Goal: Task Accomplishment & Management: Use online tool/utility

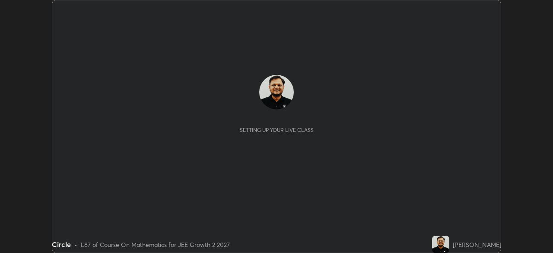
scroll to position [253, 552]
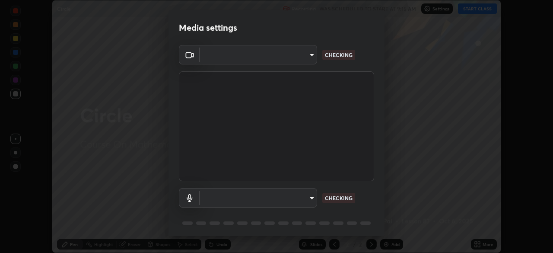
click at [308, 200] on body "Erase all Circle Recording WAS SCHEDULED TO START AT 9:15 AM Settings START CLA…" at bounding box center [276, 126] width 553 height 253
type input "39f420a8f8d33af7ad545f4bd8c914354ee6fe31ce268cb5502dc7cf40be593a"
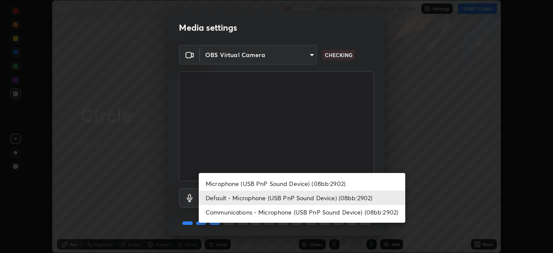
click at [344, 183] on li "Microphone (USB PnP Sound Device) (08bb:2902)" at bounding box center [302, 183] width 206 height 14
type input "067f134596f216b94072121ba411216521c83db0dfd14448f82054ba583840c8"
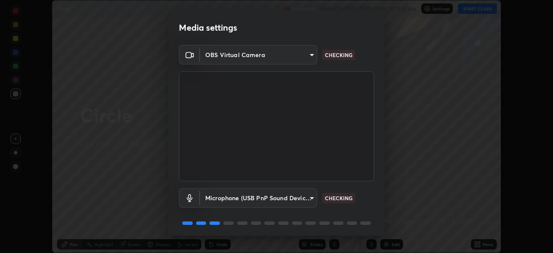
scroll to position [31, 0]
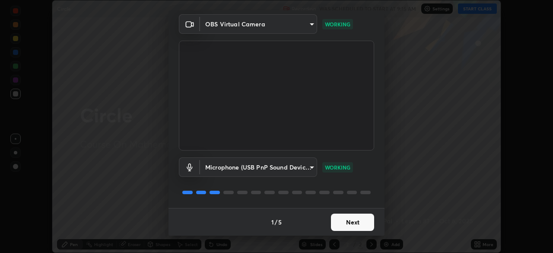
click at [358, 221] on button "Next" at bounding box center [352, 221] width 43 height 17
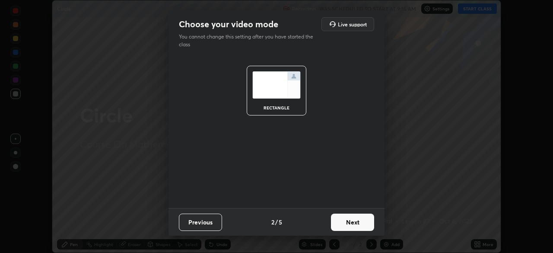
scroll to position [0, 0]
click at [352, 224] on button "Next" at bounding box center [352, 221] width 43 height 17
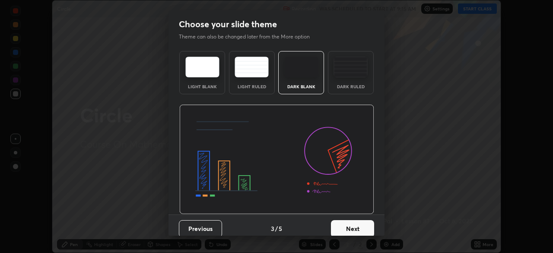
click at [364, 226] on button "Next" at bounding box center [352, 228] width 43 height 17
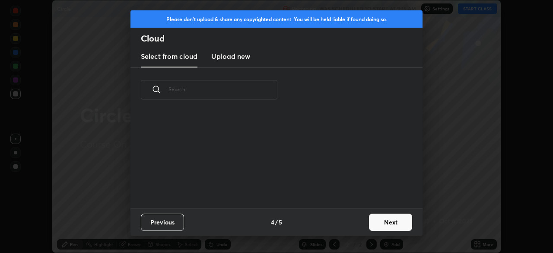
click at [372, 220] on button "Next" at bounding box center [390, 221] width 43 height 17
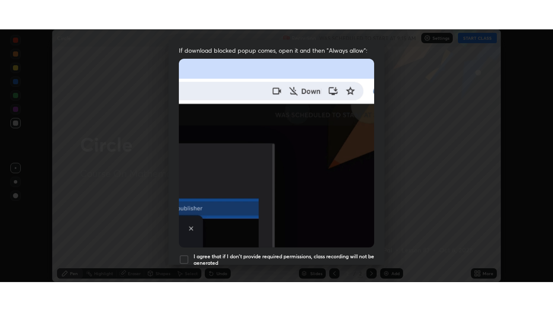
scroll to position [207, 0]
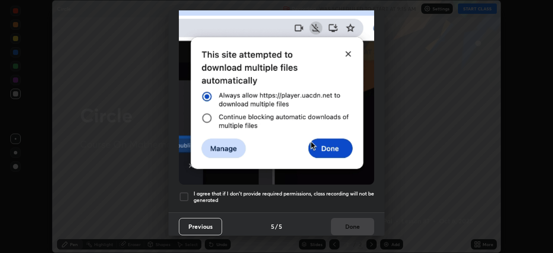
click at [184, 191] on div at bounding box center [184, 196] width 10 height 10
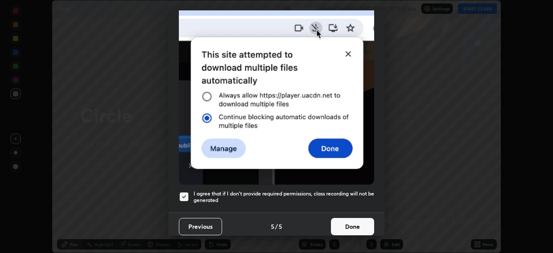
click at [355, 224] on button "Done" at bounding box center [352, 226] width 43 height 17
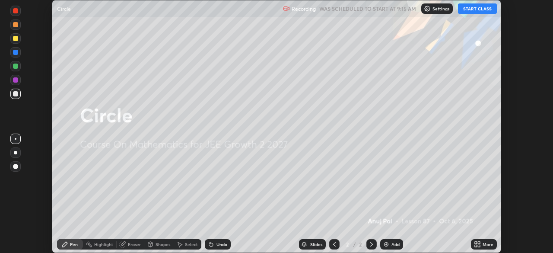
click at [471, 8] on button "START CLASS" at bounding box center [477, 8] width 39 height 10
click at [478, 244] on icon at bounding box center [477, 244] width 7 height 7
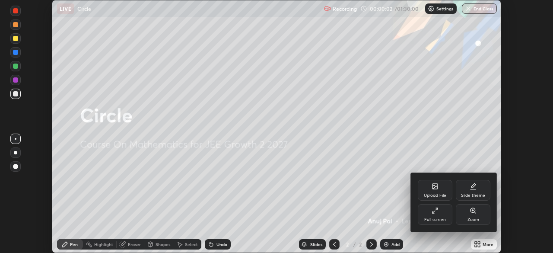
click at [441, 215] on div "Full screen" at bounding box center [435, 214] width 35 height 21
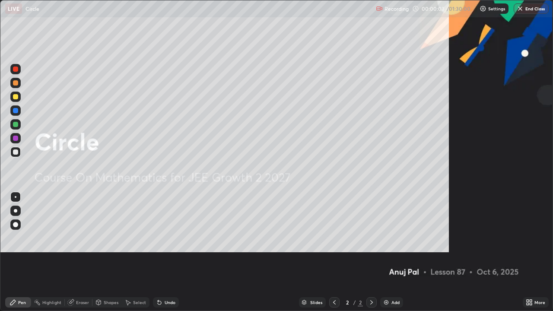
scroll to position [311, 553]
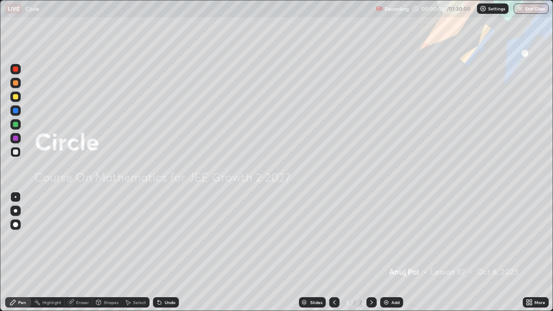
click at [391, 252] on div "Add" at bounding box center [395, 302] width 8 height 4
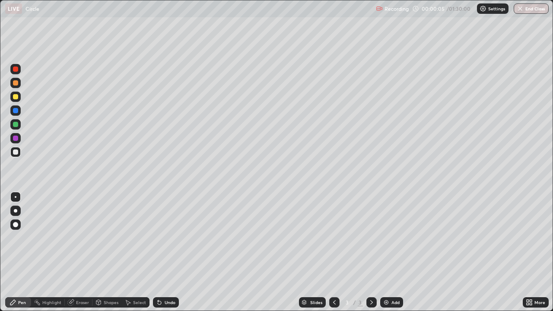
click at [335, 252] on icon at bounding box center [334, 302] width 7 height 7
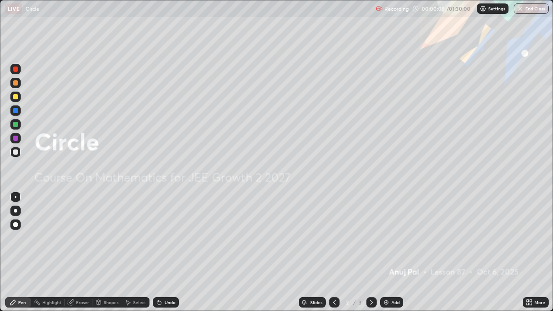
click at [371, 252] on icon at bounding box center [371, 302] width 7 height 7
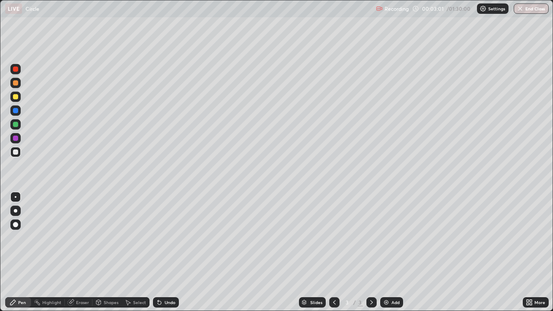
click at [167, 252] on div "Undo" at bounding box center [170, 302] width 11 height 4
click at [84, 252] on div "Eraser" at bounding box center [79, 302] width 28 height 10
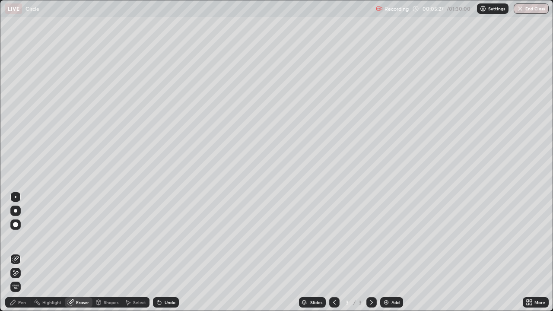
click at [20, 252] on div "Pen" at bounding box center [22, 302] width 8 height 4
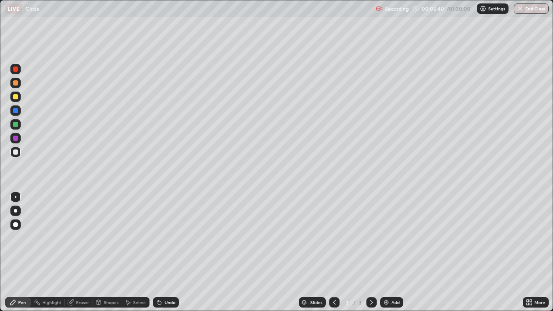
click at [20, 136] on div at bounding box center [15, 138] width 10 height 10
click at [174, 252] on div "Undo" at bounding box center [166, 302] width 26 height 10
click at [15, 83] on div at bounding box center [15, 82] width 5 height 5
click at [391, 252] on div "Add" at bounding box center [395, 302] width 8 height 4
click at [18, 152] on div at bounding box center [15, 151] width 5 height 5
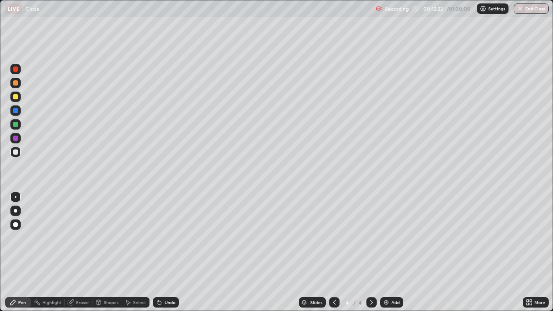
click at [169, 252] on div "Undo" at bounding box center [170, 302] width 11 height 4
click at [170, 252] on div "Undo" at bounding box center [166, 302] width 26 height 10
click at [16, 111] on div at bounding box center [15, 110] width 5 height 5
click at [16, 96] on div at bounding box center [15, 96] width 5 height 5
click at [173, 252] on div "Undo" at bounding box center [170, 302] width 11 height 4
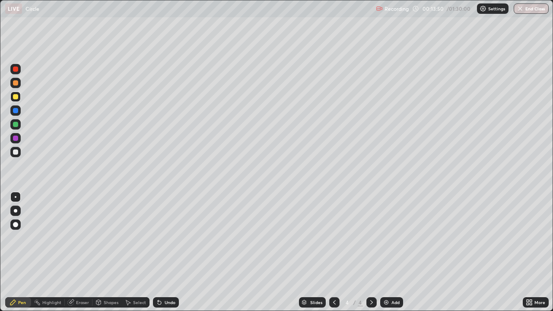
click at [174, 252] on div "Undo" at bounding box center [170, 302] width 11 height 4
click at [169, 252] on div "Undo" at bounding box center [170, 302] width 11 height 4
click at [17, 124] on div at bounding box center [15, 124] width 5 height 5
click at [15, 138] on div at bounding box center [15, 138] width 5 height 5
click at [158, 252] on icon at bounding box center [158, 300] width 1 height 1
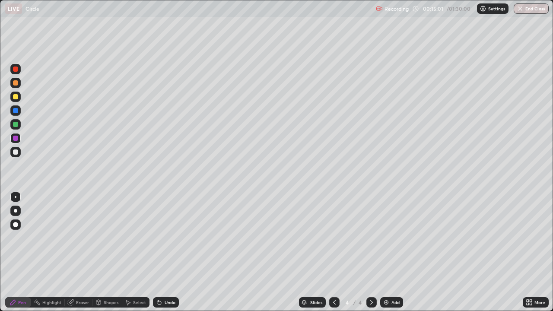
click at [82, 252] on div "Eraser" at bounding box center [82, 302] width 13 height 4
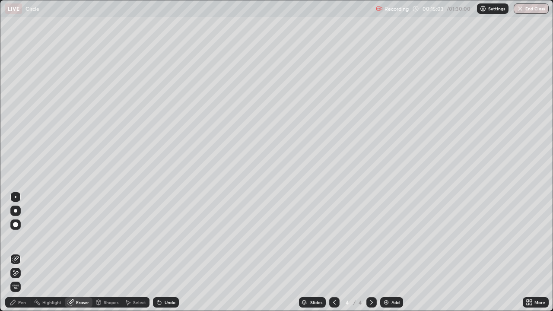
click at [21, 252] on div "Pen" at bounding box center [22, 302] width 8 height 4
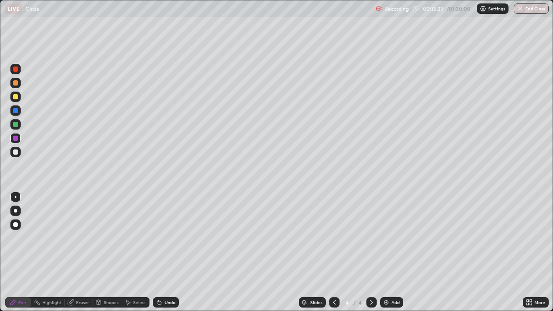
click at [16, 95] on div at bounding box center [15, 96] width 5 height 5
click at [15, 152] on div at bounding box center [15, 151] width 5 height 5
click at [79, 252] on div "Eraser" at bounding box center [82, 302] width 13 height 4
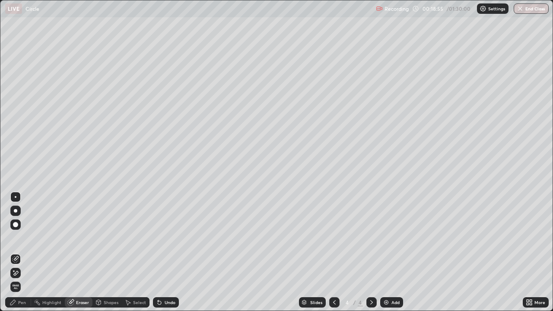
click at [24, 252] on div "Pen" at bounding box center [22, 302] width 8 height 4
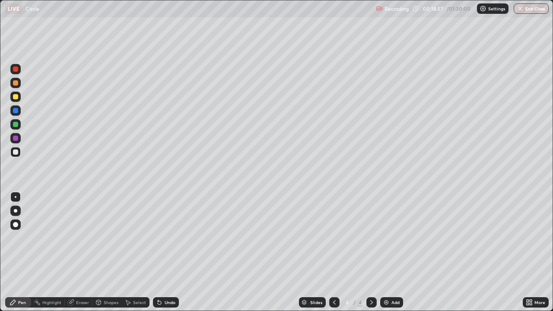
click at [79, 252] on div "Eraser" at bounding box center [82, 302] width 13 height 4
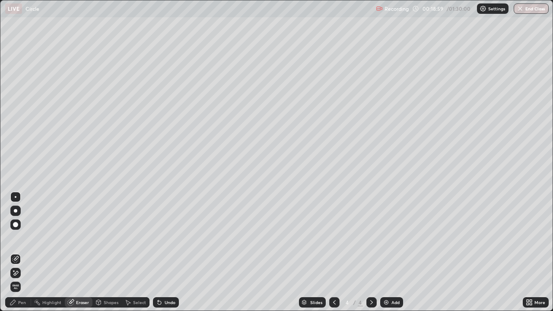
click at [18, 252] on div "Pen" at bounding box center [18, 302] width 26 height 10
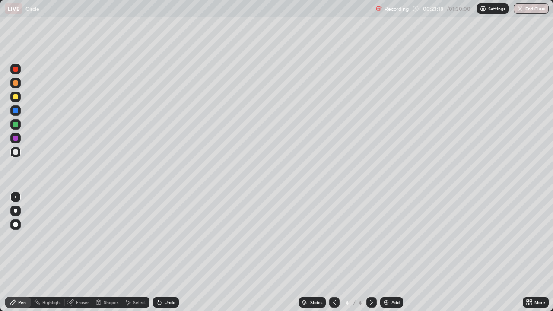
click at [16, 84] on div at bounding box center [15, 82] width 5 height 5
click at [386, 252] on img at bounding box center [386, 302] width 7 height 7
click at [17, 96] on div at bounding box center [15, 96] width 5 height 5
click at [17, 111] on div at bounding box center [15, 110] width 5 height 5
click at [333, 252] on icon at bounding box center [334, 302] width 7 height 7
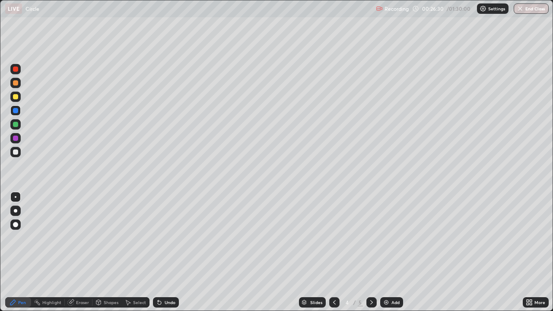
click at [368, 252] on icon at bounding box center [371, 302] width 7 height 7
click at [13, 153] on div at bounding box center [15, 151] width 5 height 5
click at [16, 123] on div at bounding box center [15, 124] width 5 height 5
click at [16, 152] on div at bounding box center [15, 151] width 5 height 5
click at [171, 252] on div "Undo" at bounding box center [170, 302] width 11 height 4
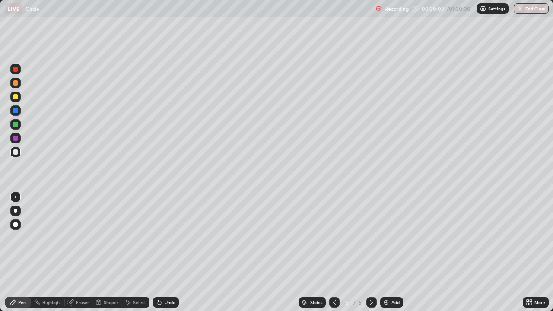
click at [169, 252] on div "Undo" at bounding box center [170, 302] width 11 height 4
click at [16, 84] on div at bounding box center [15, 82] width 5 height 5
click at [387, 252] on img at bounding box center [386, 302] width 7 height 7
click at [16, 153] on div at bounding box center [15, 151] width 5 height 5
click at [15, 125] on div at bounding box center [15, 124] width 5 height 5
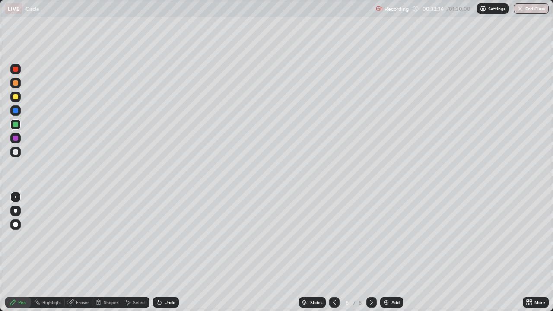
click at [16, 152] on div at bounding box center [15, 151] width 5 height 5
click at [16, 82] on div at bounding box center [15, 82] width 5 height 5
click at [168, 252] on div "Undo" at bounding box center [170, 302] width 11 height 4
click at [166, 252] on div "Undo" at bounding box center [166, 302] width 26 height 10
click at [172, 252] on div "Undo" at bounding box center [170, 302] width 11 height 4
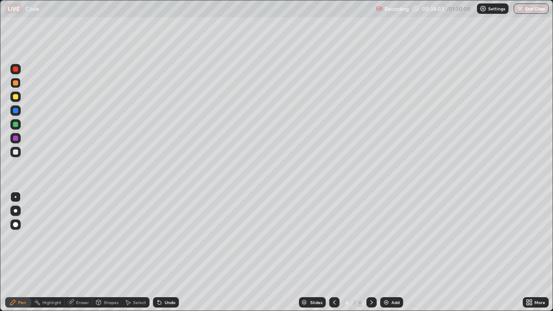
click at [174, 252] on div "Undo" at bounding box center [166, 302] width 26 height 10
click at [20, 155] on div at bounding box center [15, 152] width 10 height 10
click at [16, 138] on div at bounding box center [15, 138] width 5 height 5
click at [162, 252] on icon at bounding box center [159, 302] width 7 height 7
click at [165, 252] on div "Undo" at bounding box center [166, 302] width 26 height 10
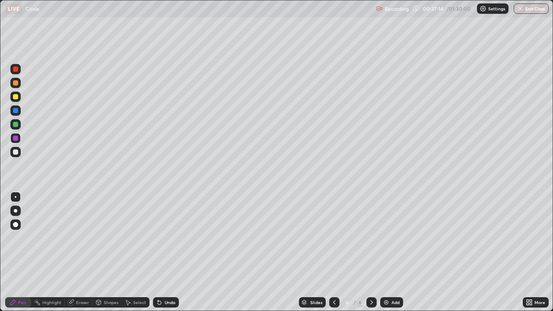
click at [14, 155] on div at bounding box center [15, 152] width 10 height 10
click at [170, 252] on div "Undo" at bounding box center [170, 302] width 11 height 4
click at [172, 252] on div "Undo" at bounding box center [170, 302] width 11 height 4
click at [169, 252] on div "Undo" at bounding box center [170, 302] width 11 height 4
click at [16, 82] on div at bounding box center [15, 82] width 5 height 5
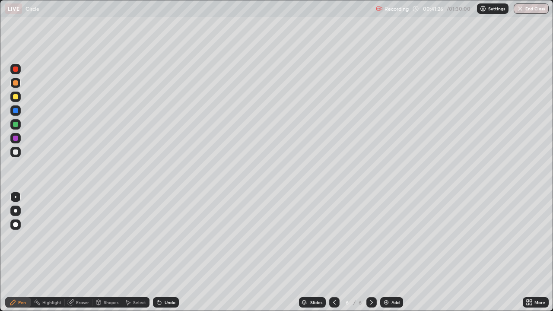
click at [390, 252] on div "Add" at bounding box center [391, 302] width 23 height 10
click at [165, 252] on div "Undo" at bounding box center [170, 302] width 11 height 4
click at [166, 252] on div "Undo" at bounding box center [170, 302] width 11 height 4
click at [20, 155] on div at bounding box center [15, 152] width 10 height 10
click at [167, 252] on div "Undo" at bounding box center [170, 302] width 11 height 4
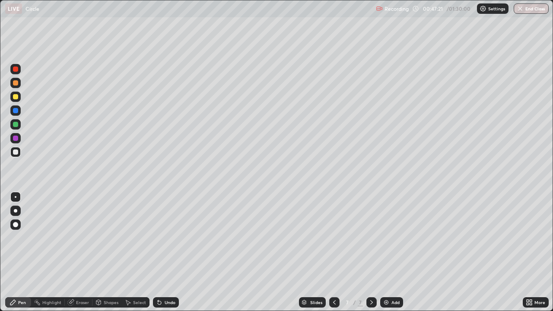
click at [16, 154] on div at bounding box center [15, 151] width 5 height 5
click at [170, 252] on div "Undo" at bounding box center [170, 302] width 11 height 4
click at [165, 252] on div "Undo" at bounding box center [166, 302] width 26 height 10
click at [175, 252] on div "Undo" at bounding box center [166, 302] width 26 height 10
click at [169, 252] on div "Undo" at bounding box center [170, 302] width 11 height 4
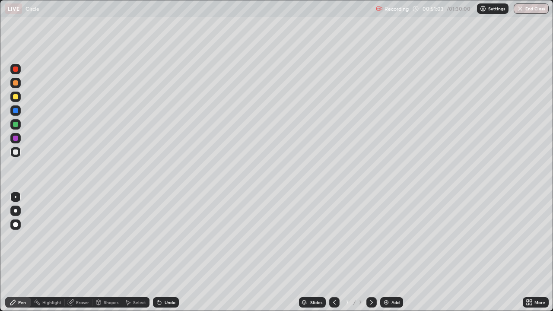
click at [169, 252] on div "Undo" at bounding box center [170, 302] width 11 height 4
click at [14, 83] on div at bounding box center [15, 82] width 5 height 5
click at [388, 252] on img at bounding box center [386, 302] width 7 height 7
click at [168, 252] on div "Undo" at bounding box center [170, 302] width 11 height 4
click at [169, 252] on div "Undo" at bounding box center [166, 302] width 26 height 10
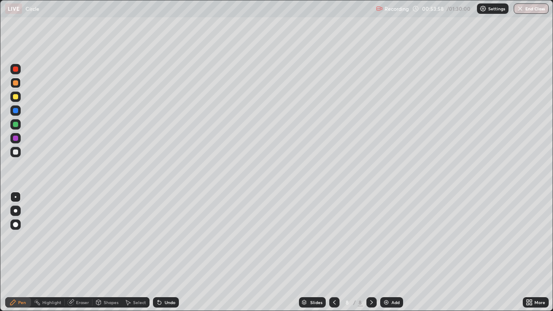
click at [19, 152] on div at bounding box center [15, 152] width 10 height 10
click at [165, 252] on div "Undo" at bounding box center [170, 302] width 11 height 4
click at [166, 252] on div "Undo" at bounding box center [170, 302] width 11 height 4
click at [167, 252] on div "Undo" at bounding box center [170, 302] width 11 height 4
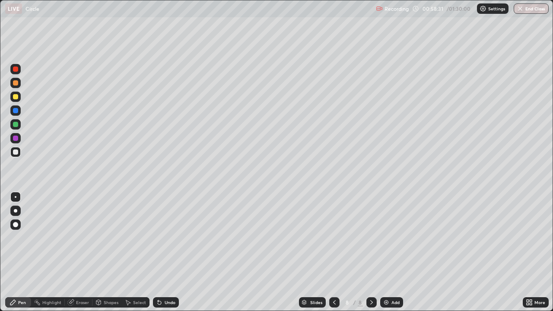
click at [165, 252] on div "Undo" at bounding box center [170, 302] width 11 height 4
click at [171, 252] on div "Undo" at bounding box center [170, 302] width 11 height 4
click at [172, 252] on div "Undo" at bounding box center [166, 302] width 26 height 10
click at [171, 252] on div "Undo" at bounding box center [166, 302] width 26 height 10
click at [388, 252] on img at bounding box center [386, 302] width 7 height 7
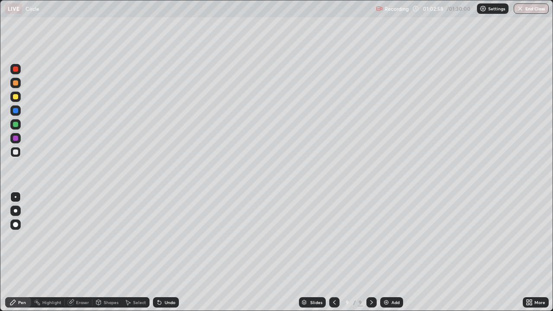
click at [16, 84] on div at bounding box center [15, 82] width 5 height 5
click at [165, 252] on div "Undo" at bounding box center [170, 302] width 11 height 4
click at [167, 252] on div "Undo" at bounding box center [166, 302] width 26 height 10
click at [19, 154] on div at bounding box center [15, 152] width 10 height 10
click at [14, 80] on div at bounding box center [15, 82] width 5 height 5
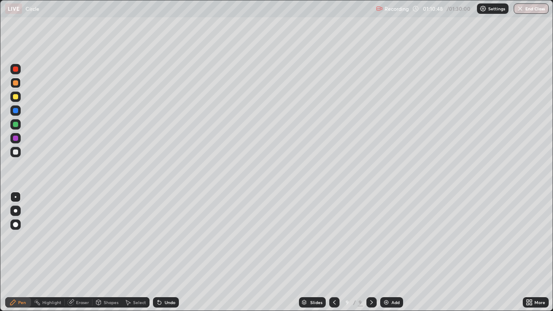
click at [86, 252] on div "Eraser" at bounding box center [82, 302] width 13 height 4
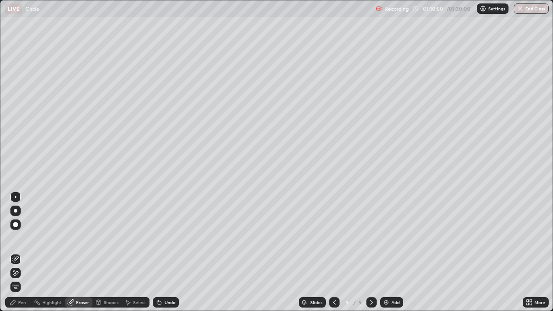
click at [24, 252] on div "Pen" at bounding box center [22, 302] width 8 height 4
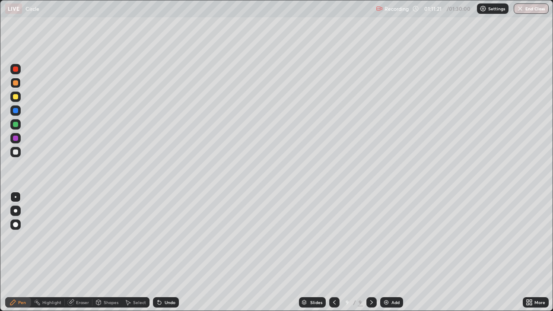
click at [19, 151] on div at bounding box center [15, 152] width 10 height 10
click at [15, 123] on div at bounding box center [15, 124] width 5 height 5
click at [17, 153] on div at bounding box center [15, 151] width 5 height 5
click at [177, 252] on div "Undo" at bounding box center [166, 302] width 26 height 10
click at [16, 124] on div at bounding box center [15, 124] width 5 height 5
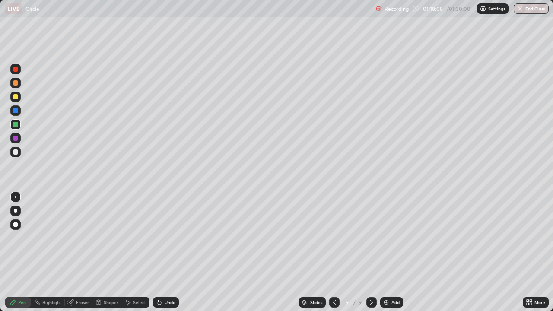
click at [386, 252] on div "Add" at bounding box center [391, 302] width 23 height 10
click at [330, 252] on div at bounding box center [334, 302] width 10 height 10
click at [370, 252] on icon at bounding box center [371, 302] width 7 height 7
click at [16, 152] on div at bounding box center [15, 151] width 5 height 5
click at [162, 252] on div "Undo" at bounding box center [166, 302] width 26 height 10
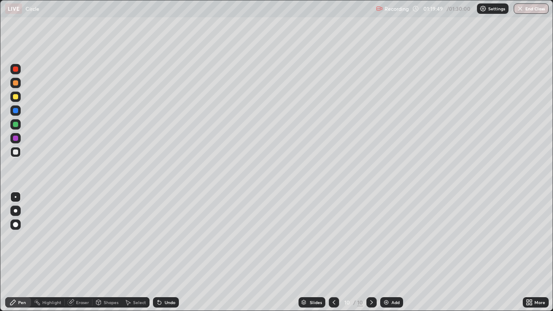
click at [78, 252] on div "Eraser" at bounding box center [82, 302] width 13 height 4
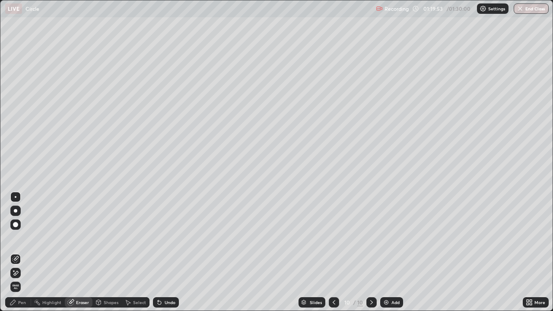
click at [20, 252] on div "Pen" at bounding box center [22, 302] width 8 height 4
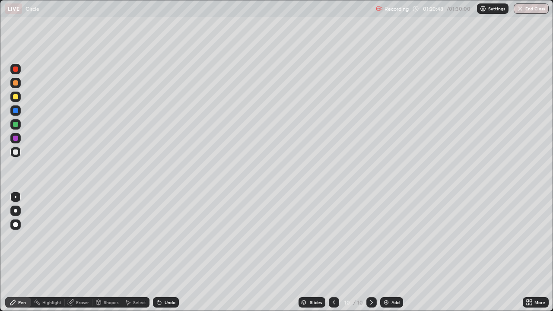
click at [165, 252] on div "Undo" at bounding box center [170, 302] width 11 height 4
click at [15, 124] on div at bounding box center [15, 124] width 5 height 5
click at [176, 252] on div "Undo" at bounding box center [166, 302] width 26 height 10
click at [174, 252] on div "Undo" at bounding box center [166, 302] width 26 height 10
click at [174, 252] on div "Undo" at bounding box center [170, 302] width 11 height 4
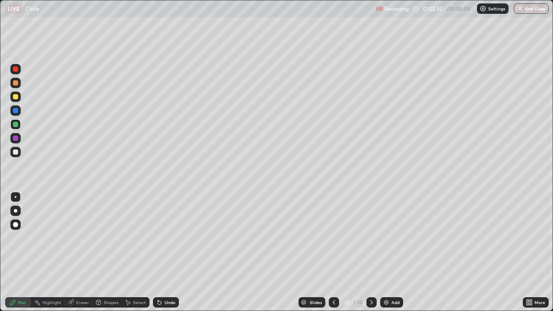
click at [16, 153] on div at bounding box center [15, 151] width 5 height 5
click at [331, 252] on icon at bounding box center [333, 302] width 7 height 7
click at [520, 8] on img "button" at bounding box center [520, 8] width 7 height 7
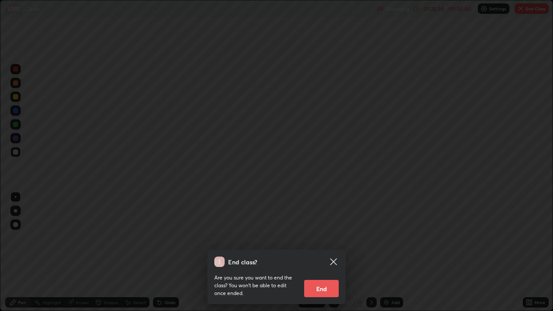
click at [323, 252] on button "End" at bounding box center [321, 288] width 35 height 17
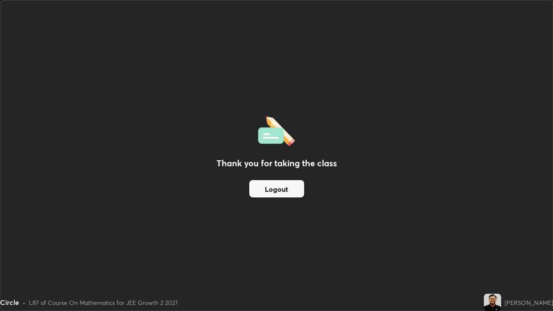
click at [274, 190] on button "Logout" at bounding box center [276, 188] width 55 height 17
